Goal: Transaction & Acquisition: Purchase product/service

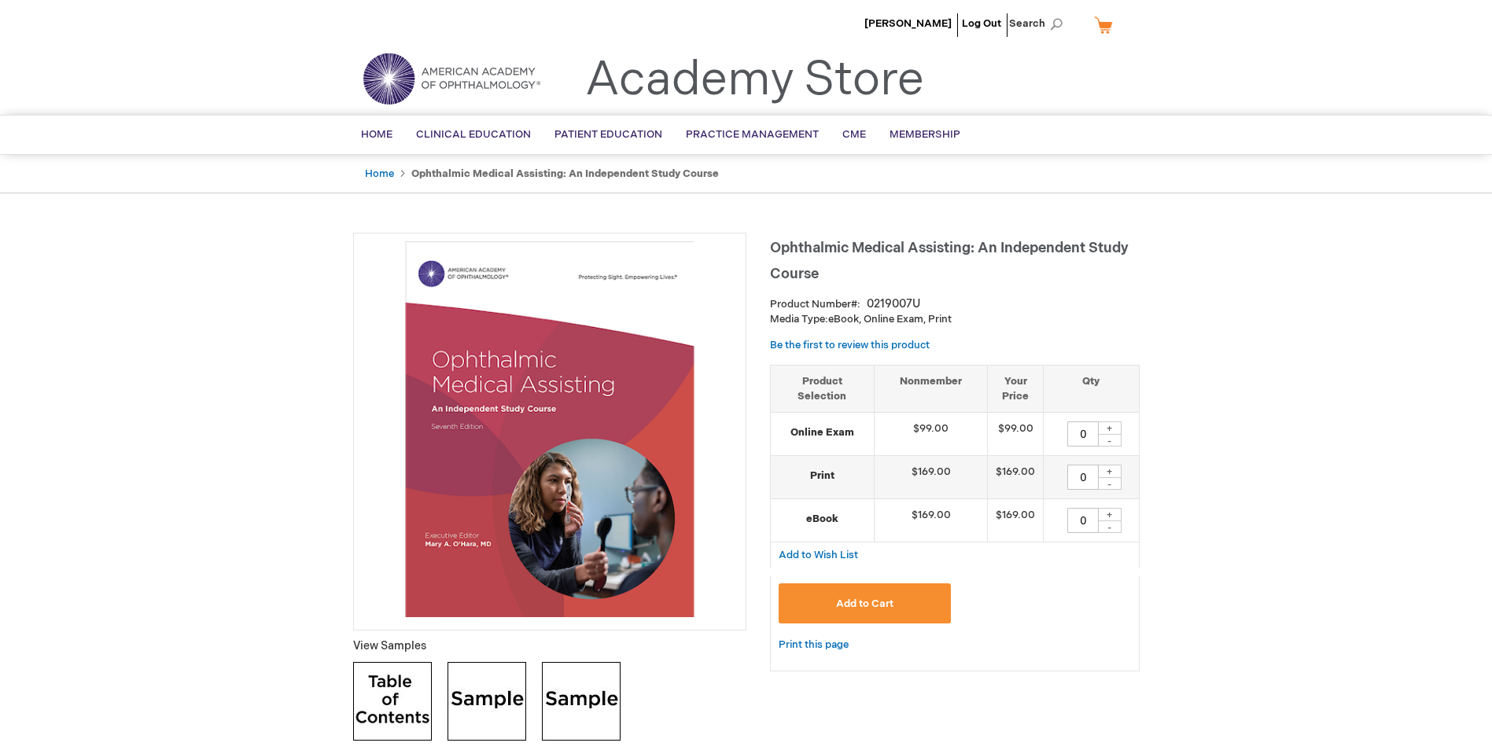
click at [1107, 429] on div "+" at bounding box center [1110, 428] width 24 height 13
type input "1"
click at [892, 605] on span "Add to Cart" at bounding box center [864, 604] width 57 height 13
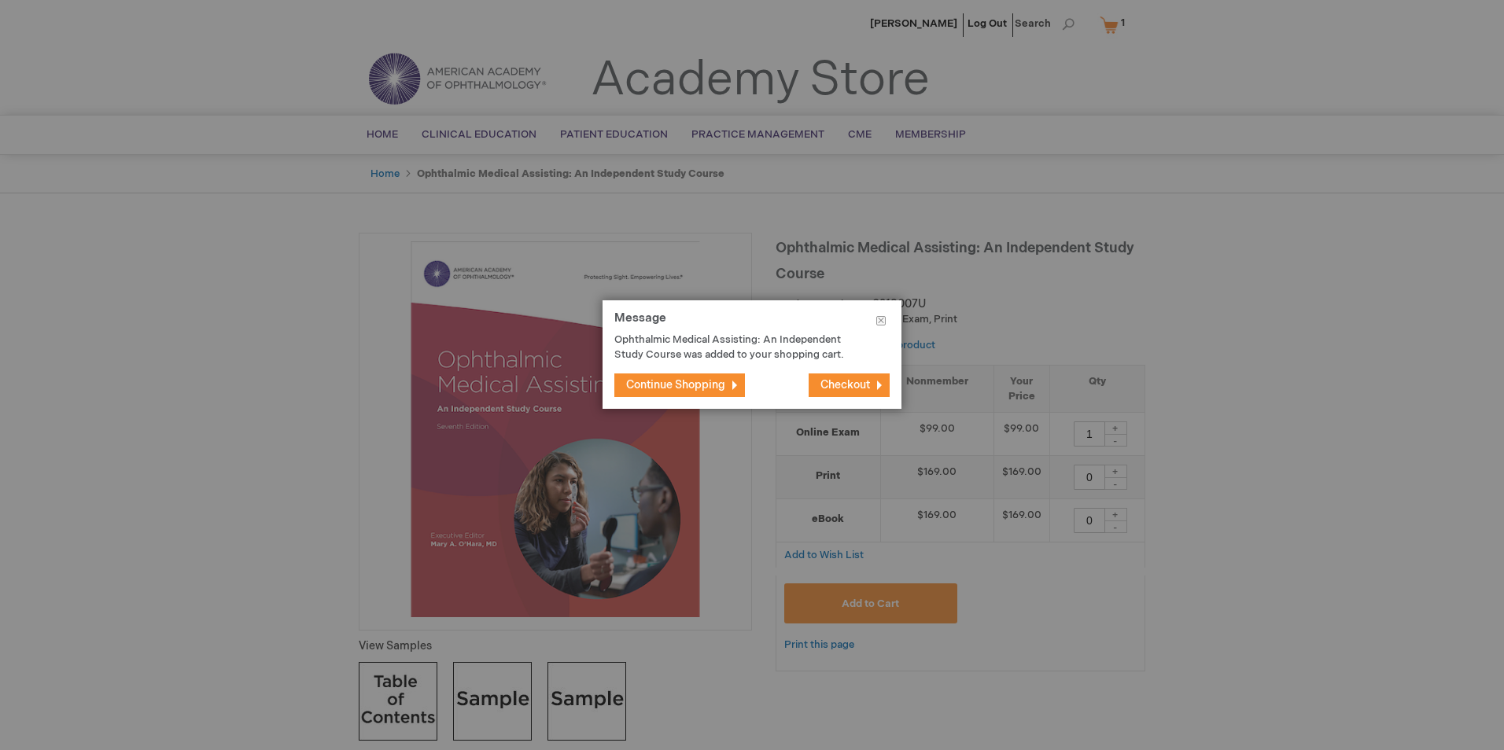
click at [848, 391] on span "Checkout" at bounding box center [845, 384] width 50 height 13
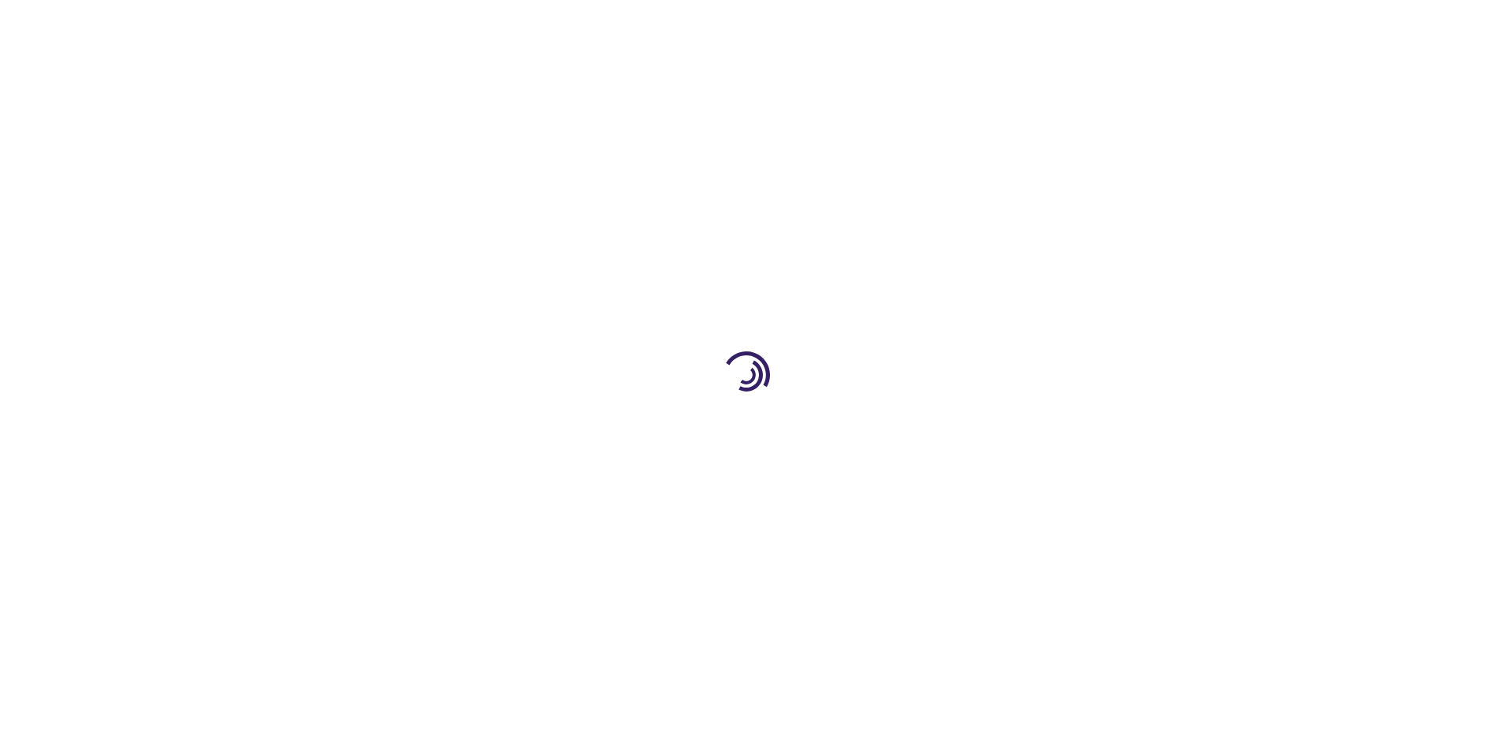
select select "US"
select select "32"
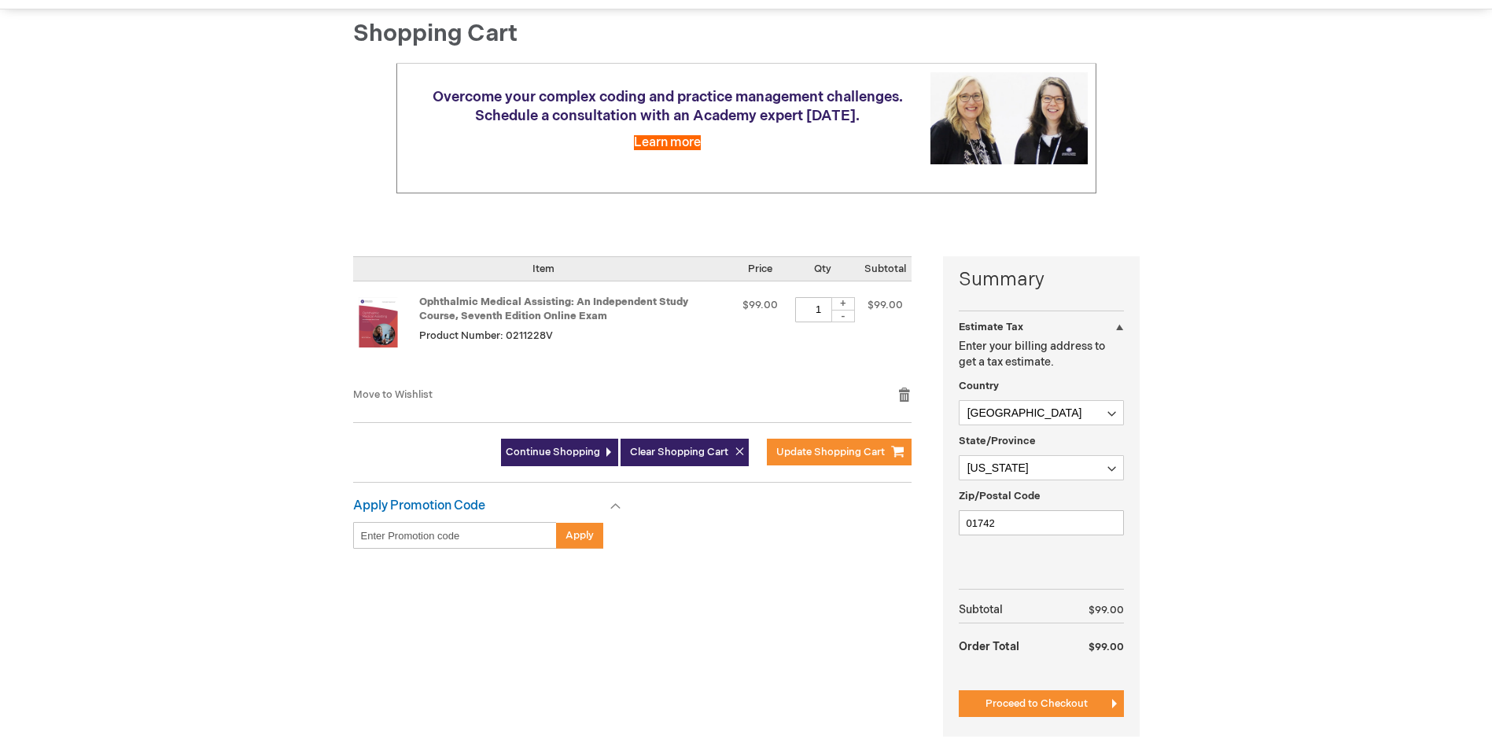
scroll to position [236, 0]
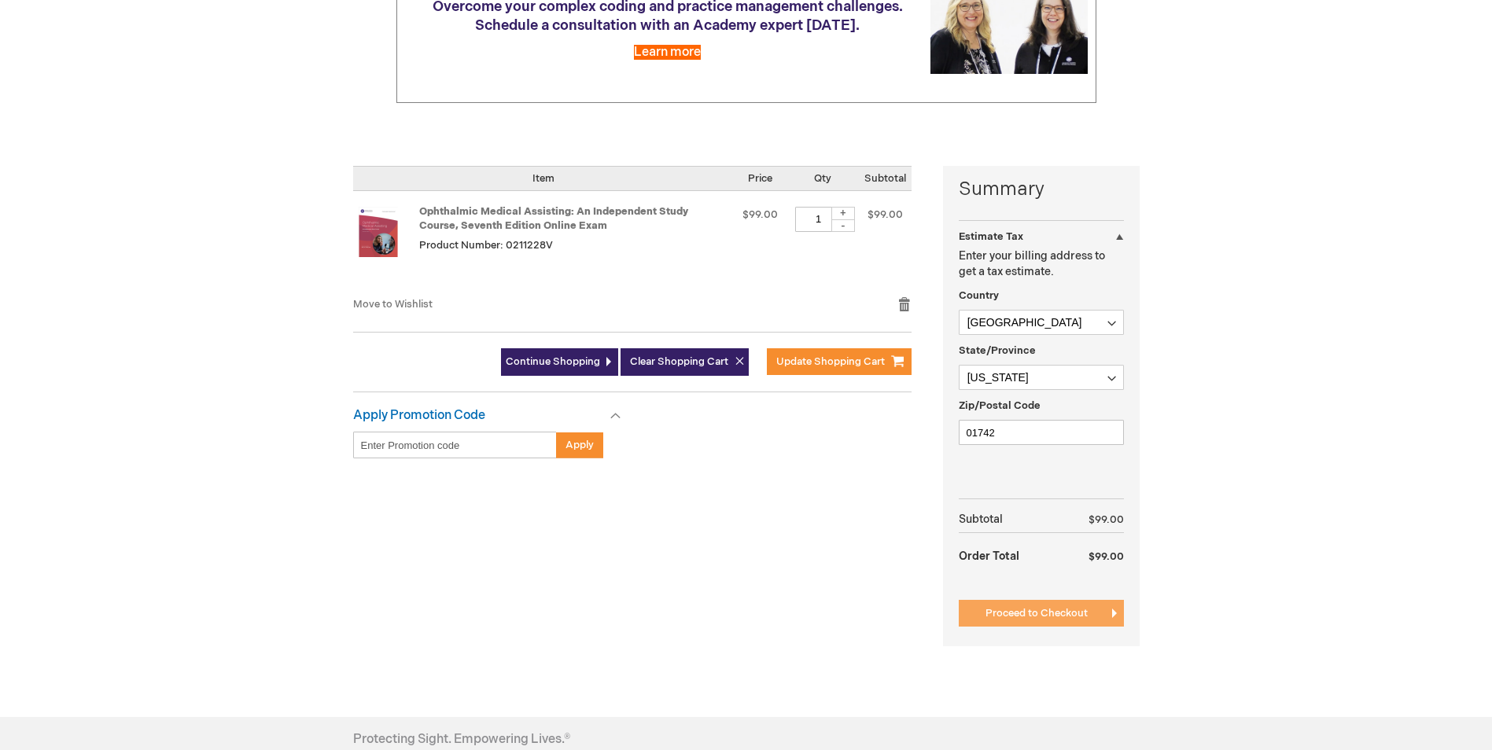
click at [1007, 607] on span "Proceed to Checkout" at bounding box center [1036, 613] width 102 height 13
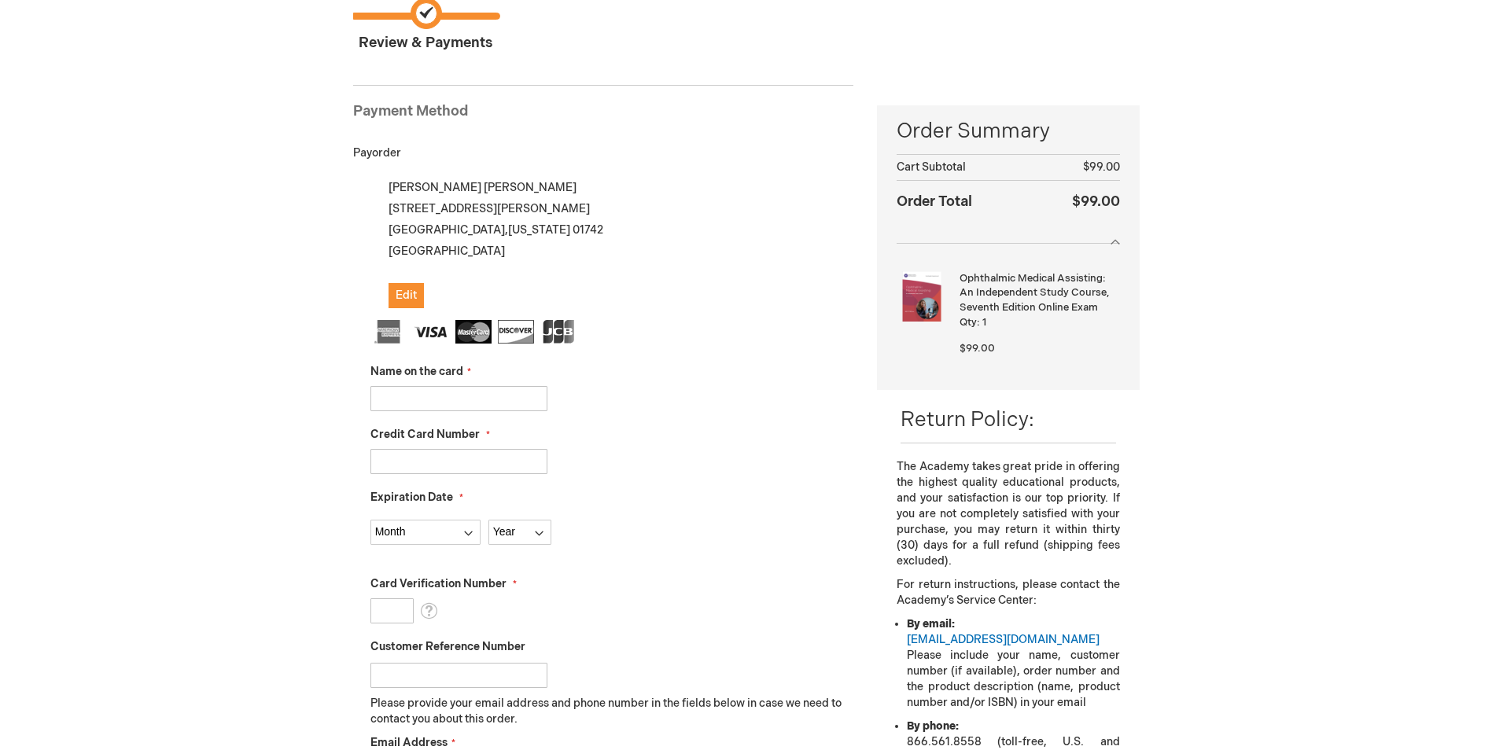
scroll to position [137, 0]
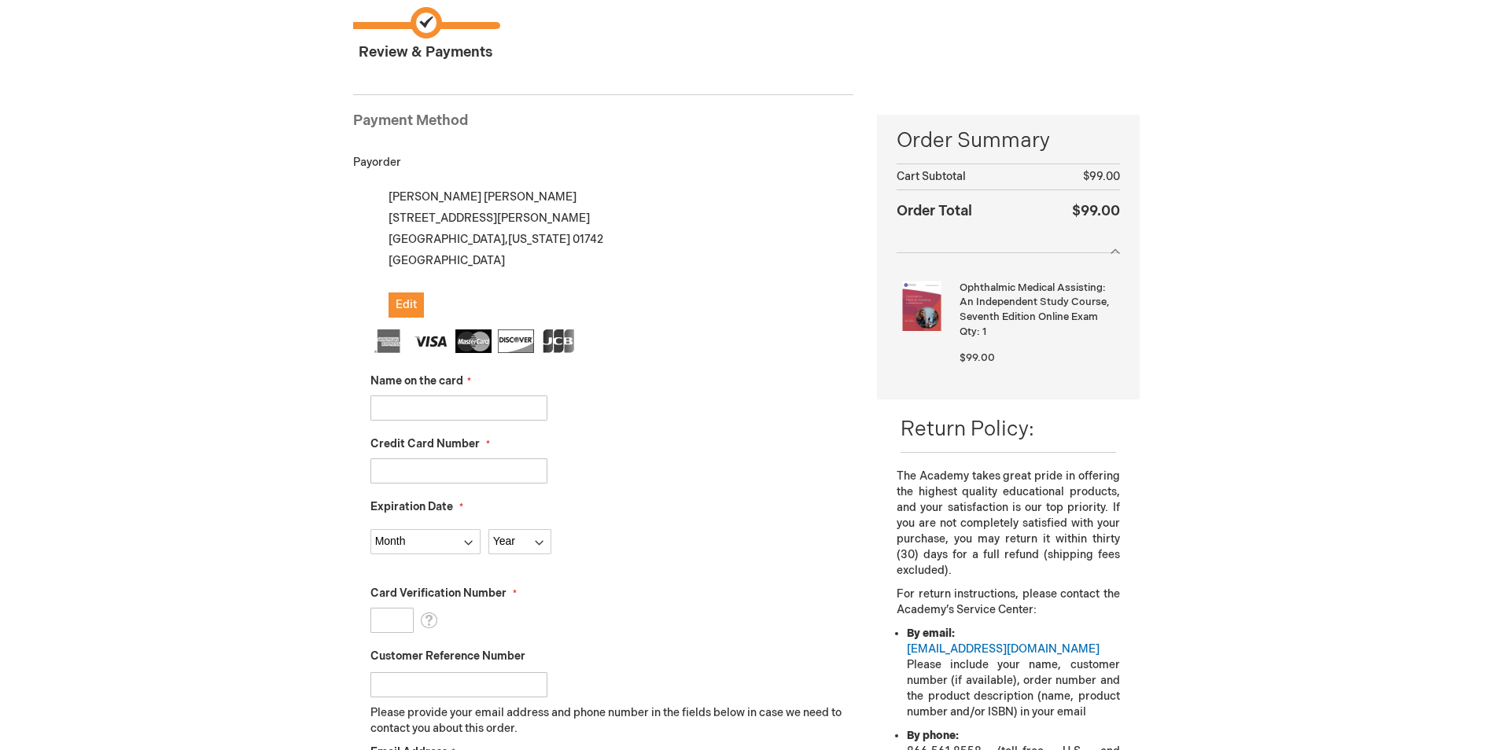
click at [474, 408] on input "Name on the card" at bounding box center [458, 408] width 177 height 25
click at [512, 413] on input "Name on the card" at bounding box center [458, 408] width 177 height 25
type input "Mandy Peterson"
type input "4798510735161545"
select select "6"
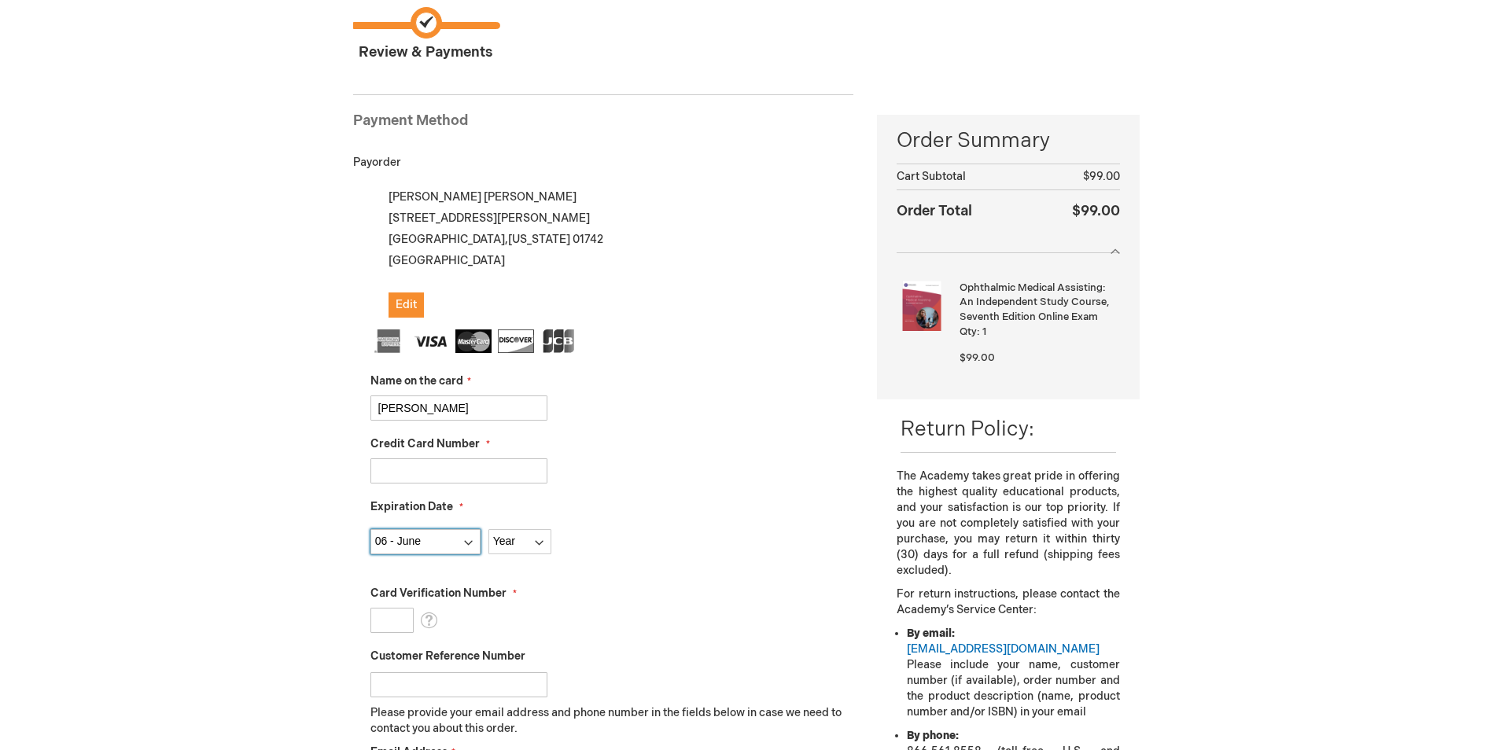
select select "2026"
type input "509"
click at [724, 561] on fieldset "Name on the card Mandy Peterson Credit Card Number 4798510735161545 Expiration …" at bounding box center [612, 608] width 484 height 557
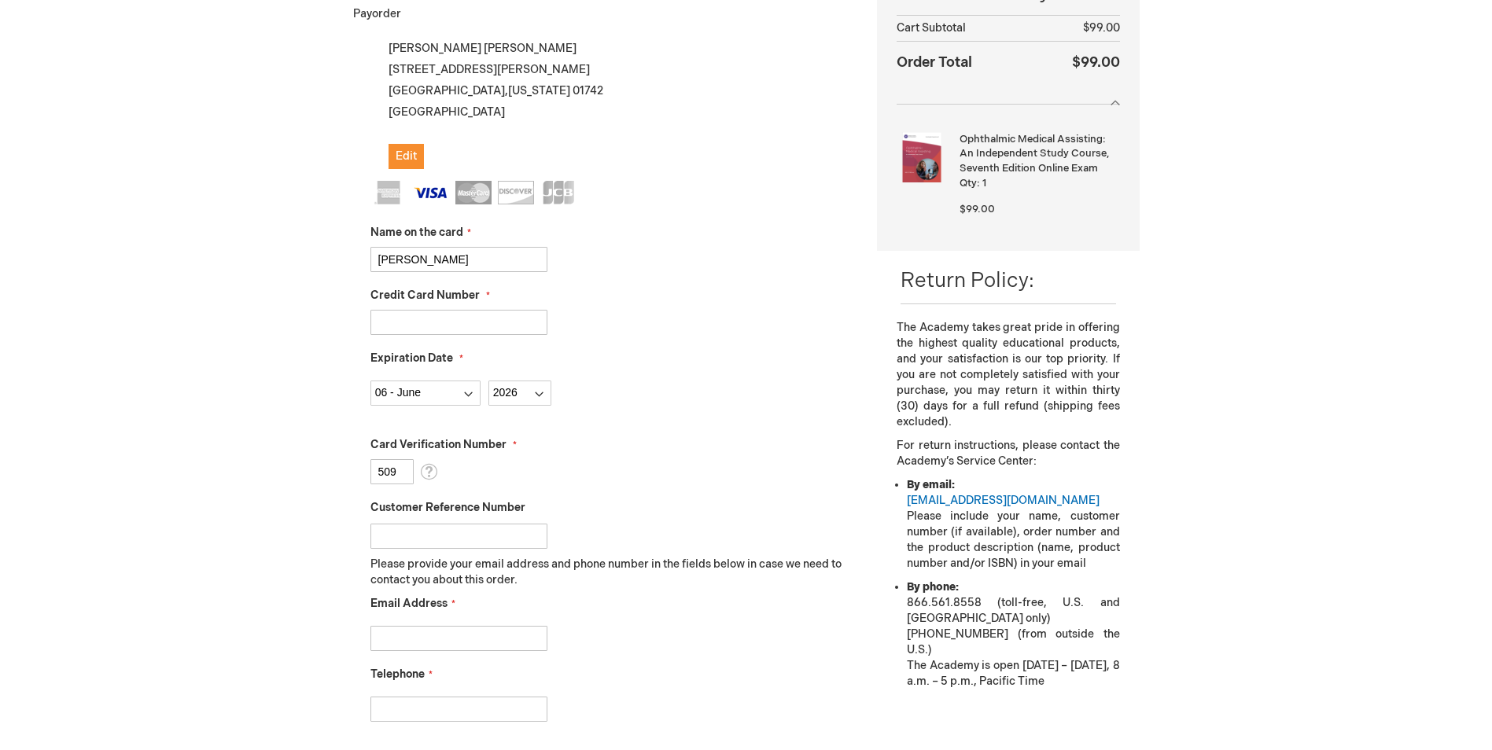
scroll to position [451, 0]
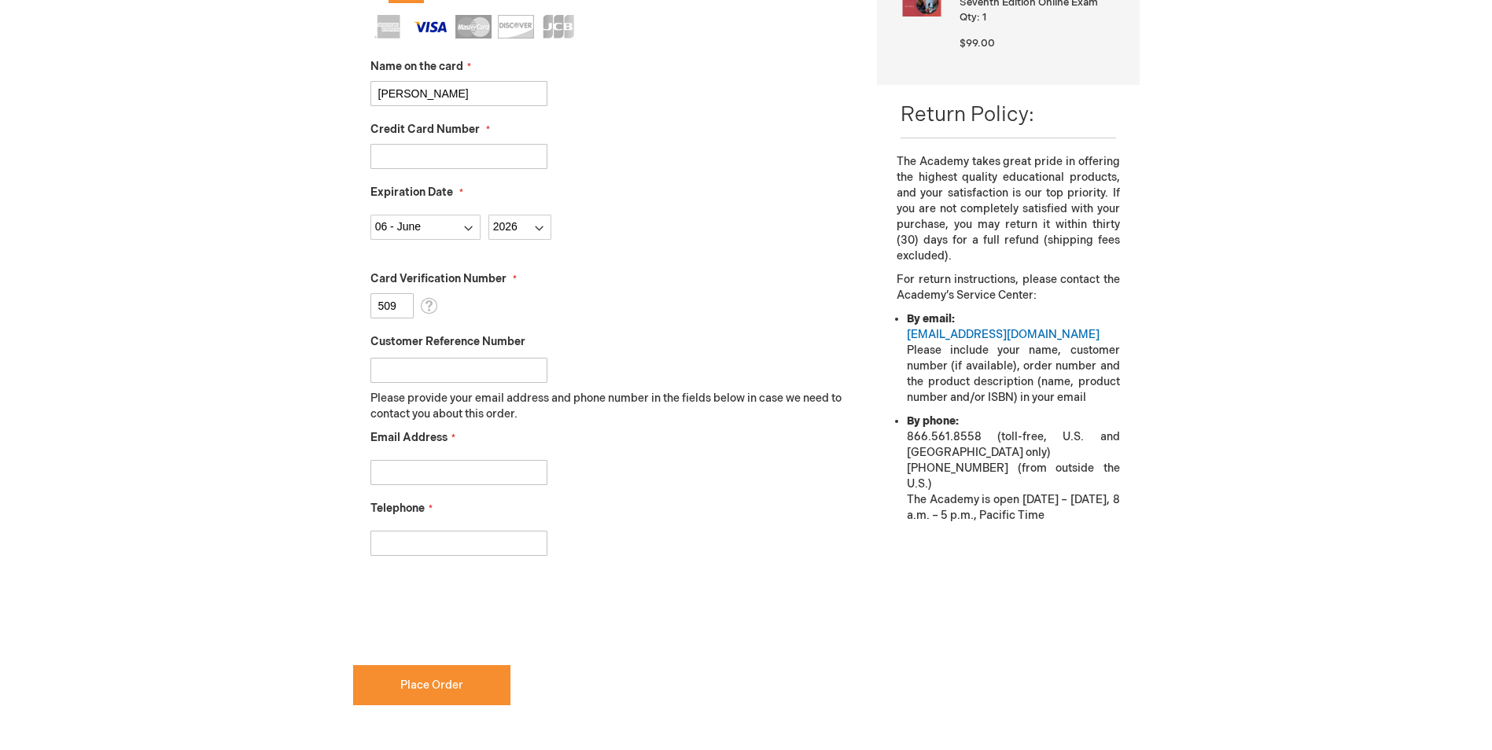
click at [461, 470] on input "Email Address" at bounding box center [458, 472] width 177 height 25
click at [448, 475] on input "Email Address" at bounding box center [458, 472] width 177 height 25
type input "jouellette@lexeye.com"
click at [451, 552] on input "Telephone" at bounding box center [458, 543] width 177 height 25
type input "5087356551"
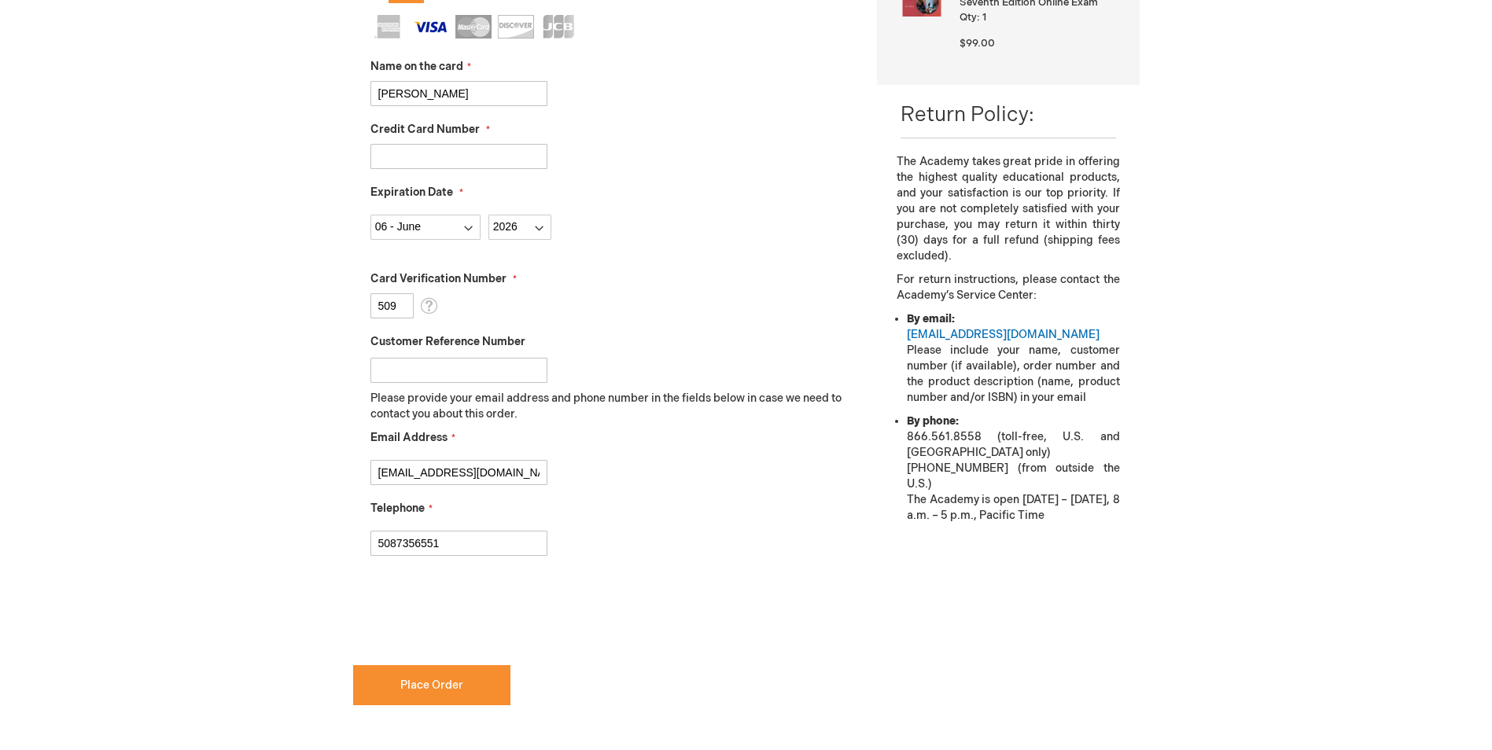
click at [322, 529] on div "Josie Ouellette Log Out Search My Cart 1 1 items CLOSE RECENTLY ADDED ITEM(S) C…" at bounding box center [746, 332] width 1492 height 1567
checkbox input "true"
click at [458, 694] on button "Place Order" at bounding box center [431, 685] width 157 height 40
